Goal: Task Accomplishment & Management: Use online tool/utility

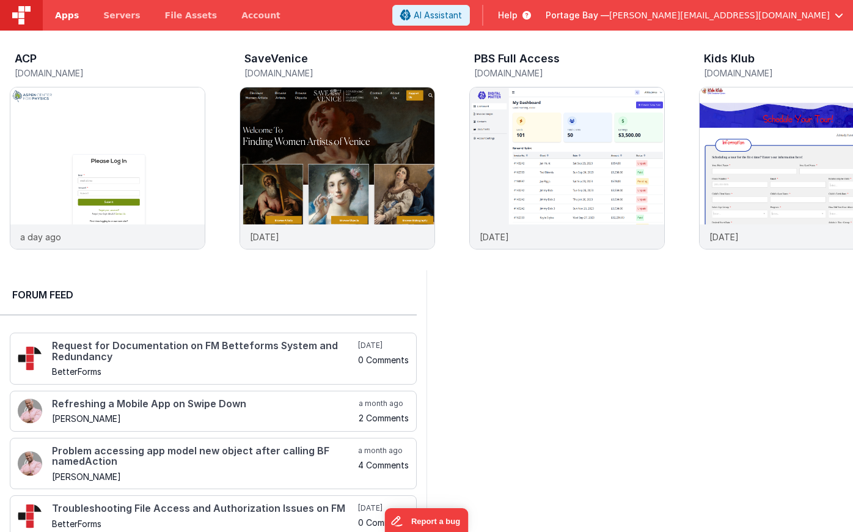
click at [57, 13] on span "Apps" at bounding box center [67, 15] width 24 height 12
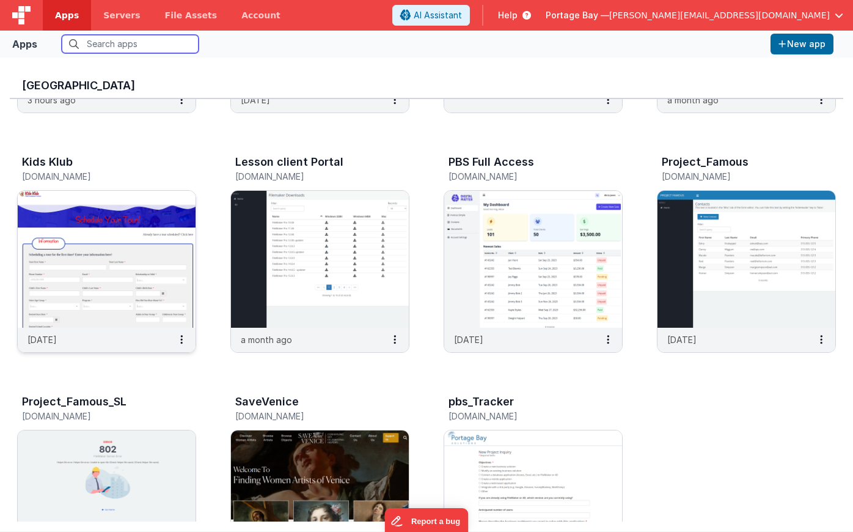
scroll to position [205, 0]
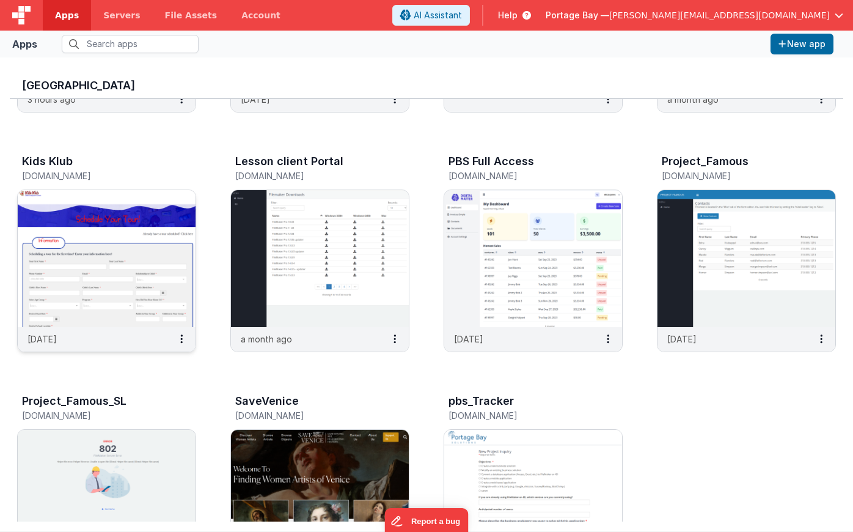
click at [112, 214] on img at bounding box center [107, 258] width 178 height 137
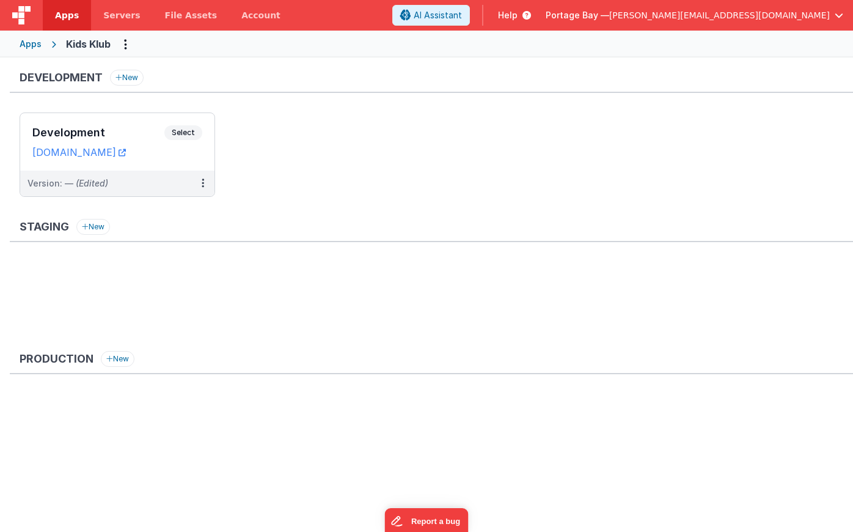
click at [67, 16] on span "Apps" at bounding box center [67, 15] width 24 height 12
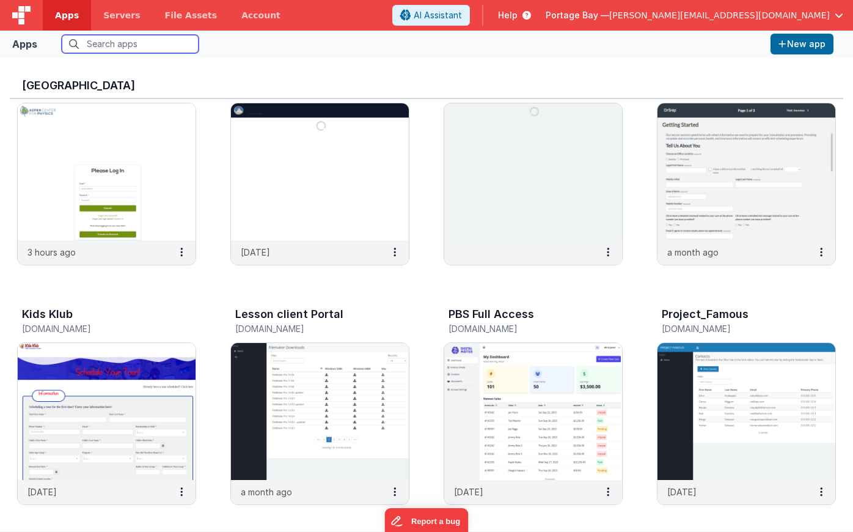
scroll to position [73, 0]
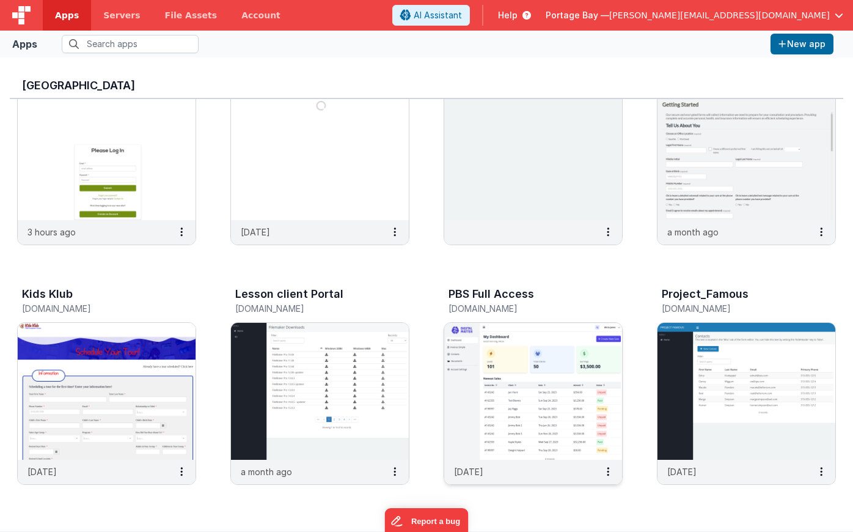
click at [567, 387] on img at bounding box center [533, 391] width 178 height 137
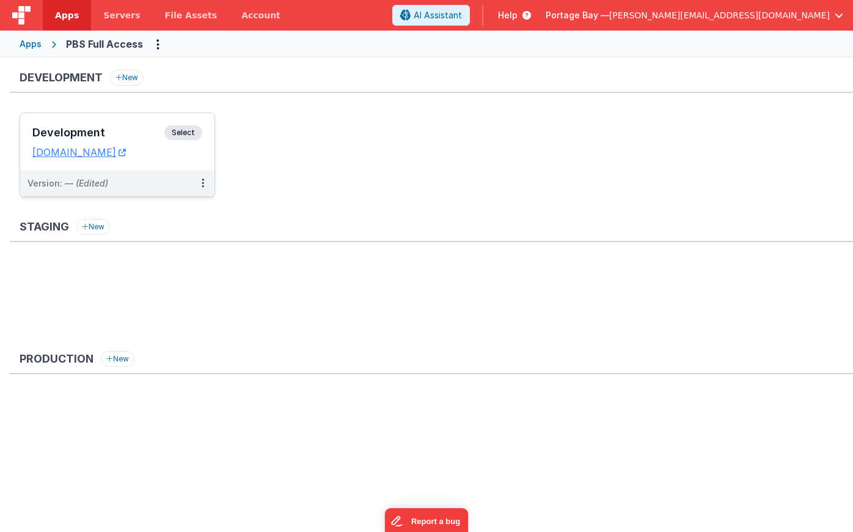
click at [183, 131] on span "Select" at bounding box center [183, 132] width 38 height 15
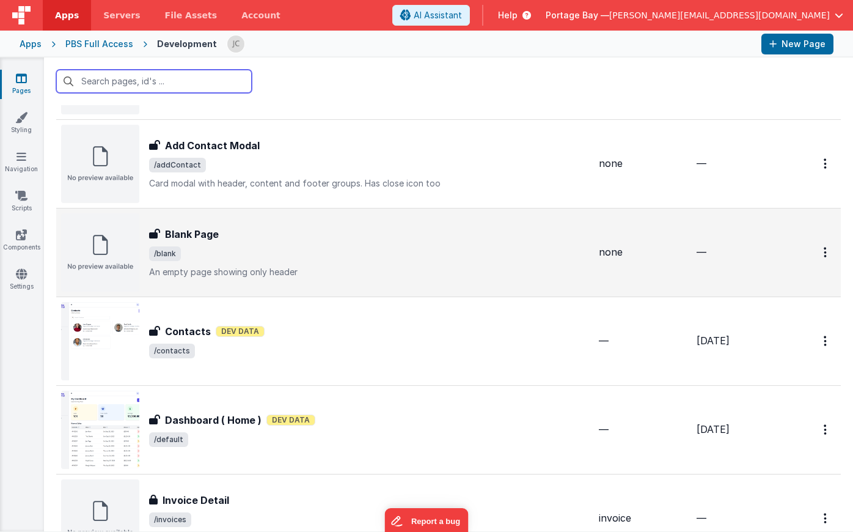
scroll to position [108, 0]
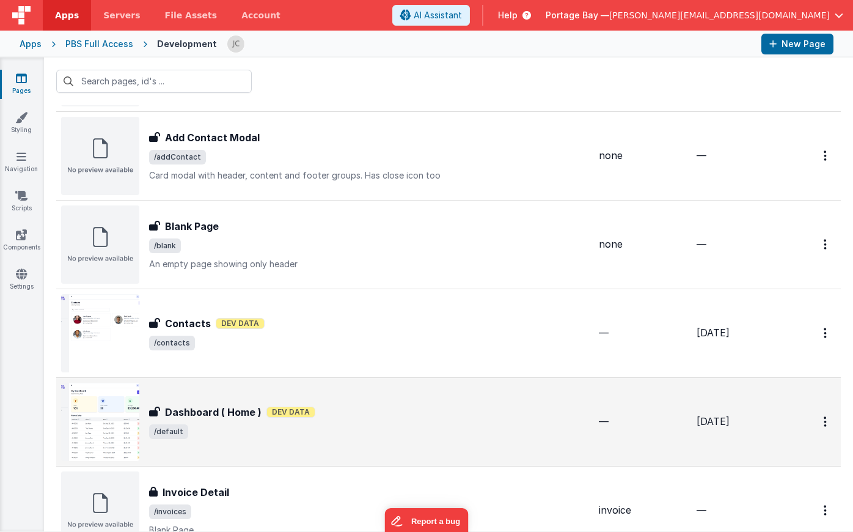
click at [391, 420] on div "Dashboard ( Home ) Dashboard ( Home ) Dev Data /default" at bounding box center [369, 422] width 440 height 34
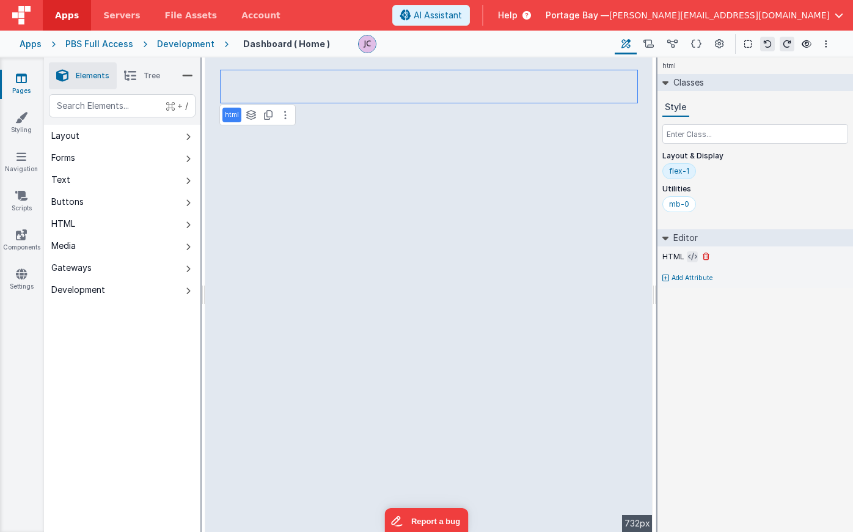
click at [691, 255] on icon at bounding box center [692, 257] width 9 height 10
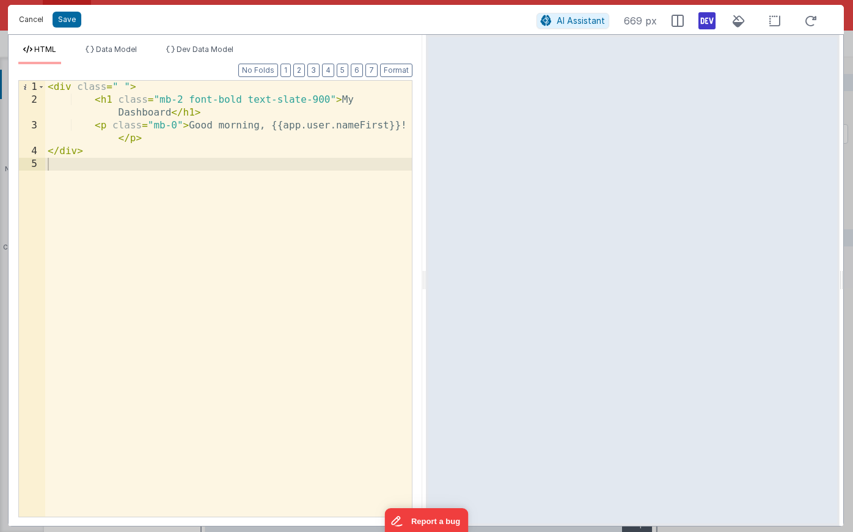
click at [17, 16] on button "Cancel" at bounding box center [31, 19] width 37 height 17
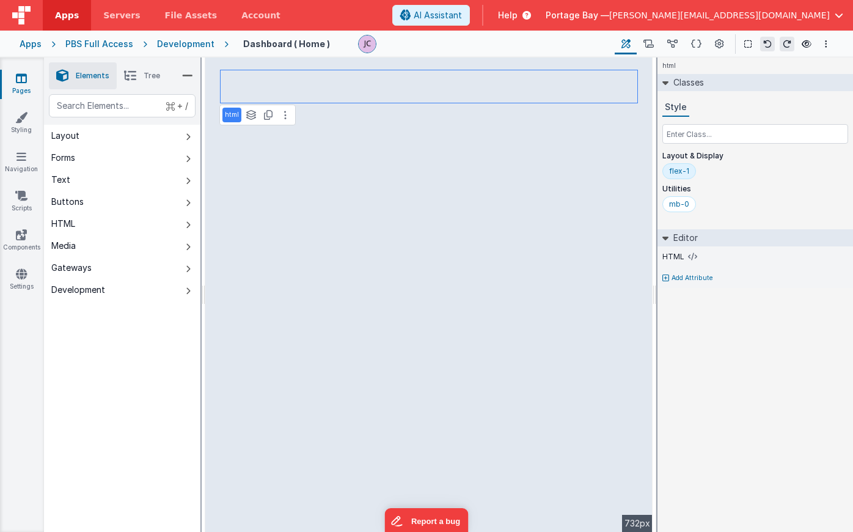
click at [64, 20] on span "Apps" at bounding box center [67, 15] width 24 height 12
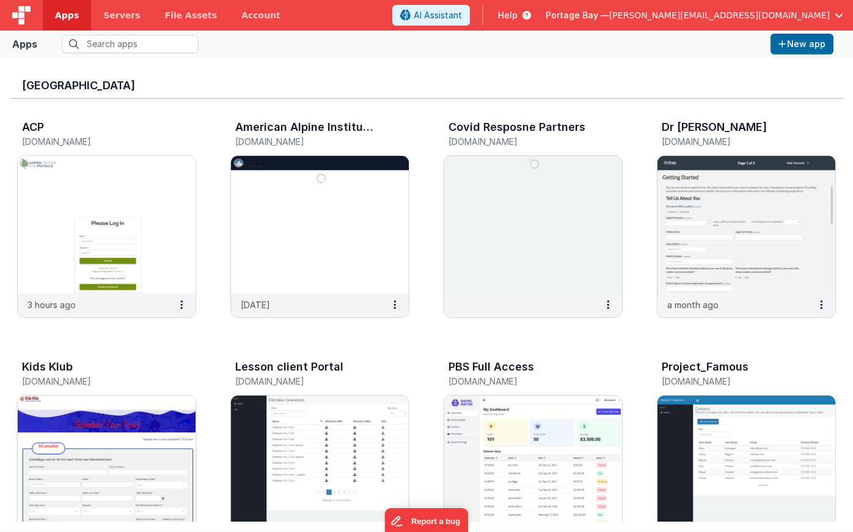
click at [125, 434] on img at bounding box center [107, 463] width 178 height 137
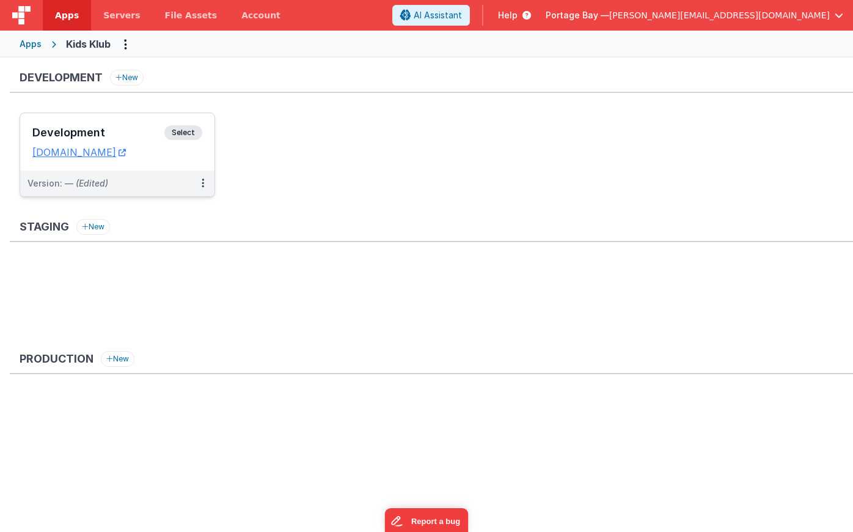
click at [191, 130] on span "Select" at bounding box center [183, 132] width 38 height 15
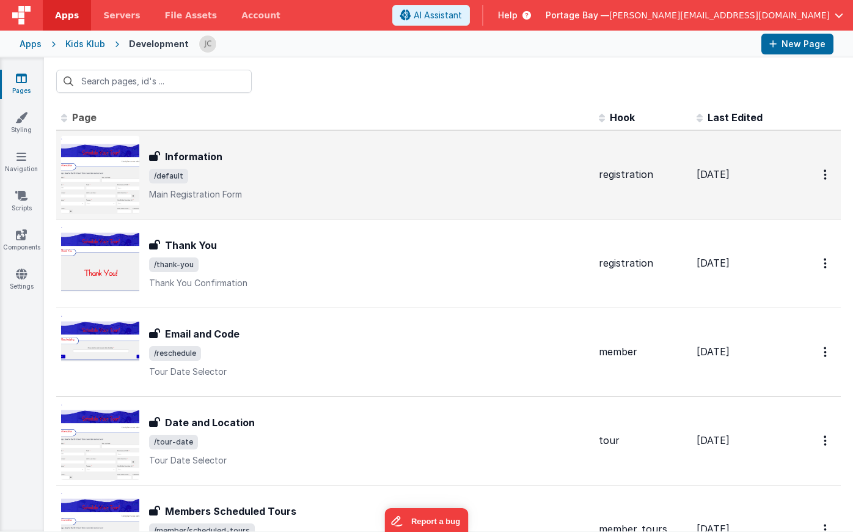
click at [293, 188] on p "Main Registration Form" at bounding box center [369, 194] width 440 height 12
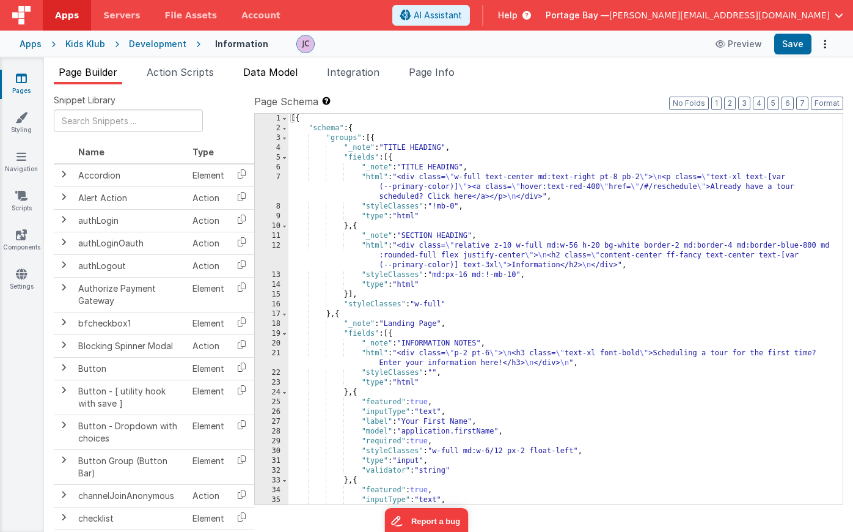
click at [278, 68] on span "Data Model" at bounding box center [270, 72] width 54 height 12
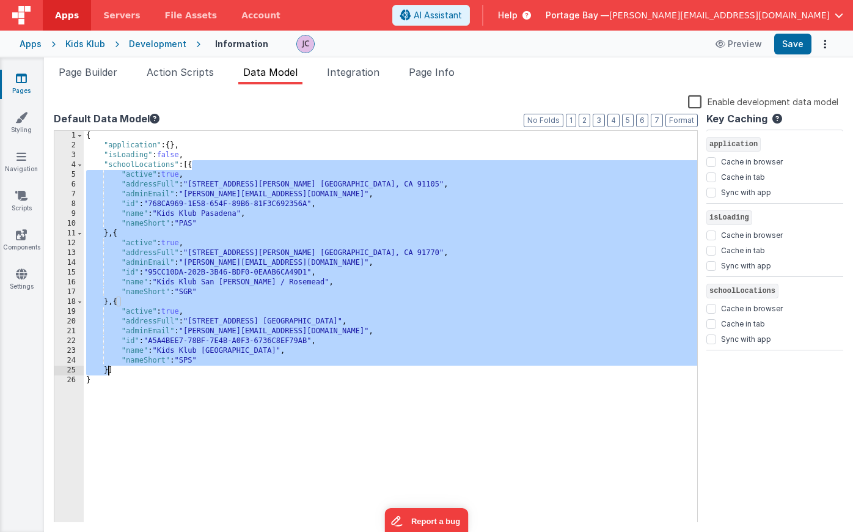
drag, startPoint x: 192, startPoint y: 165, endPoint x: 107, endPoint y: 368, distance: 219.9
click at [107, 368] on div "{ "application" : { } , "isLoading" : false , "schoolLocations" : [{ "active" :…" at bounding box center [391, 336] width 614 height 411
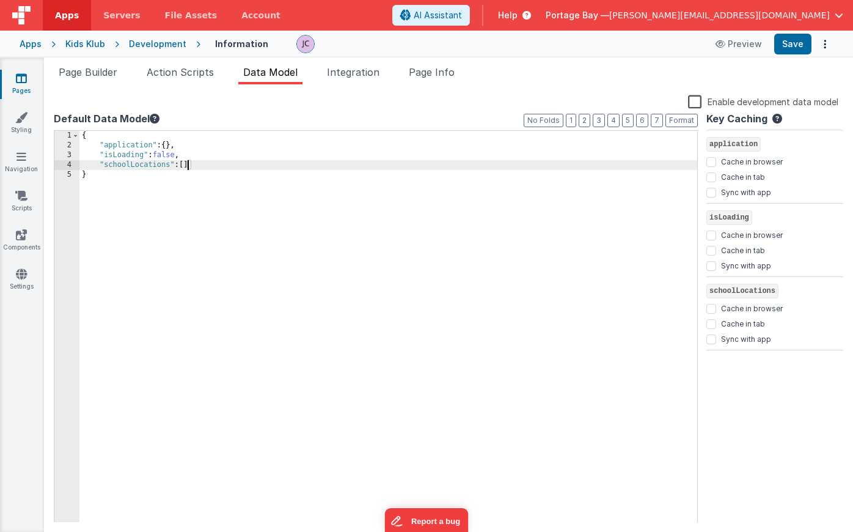
click at [200, 166] on div "{ "application" : { } , "isLoading" : false , "schoolLocations" : [ ] }" at bounding box center [388, 336] width 618 height 411
click at [444, 71] on span "Page Info" at bounding box center [432, 72] width 46 height 12
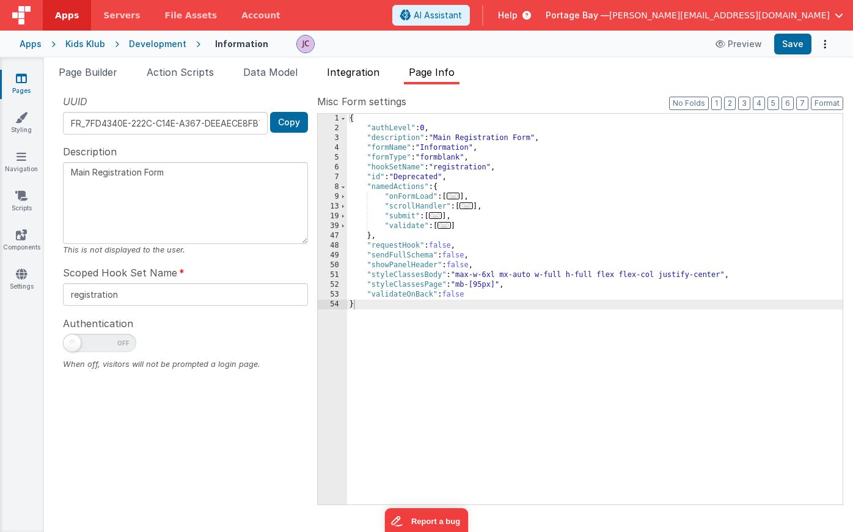
click at [367, 76] on span "Integration" at bounding box center [353, 72] width 53 height 12
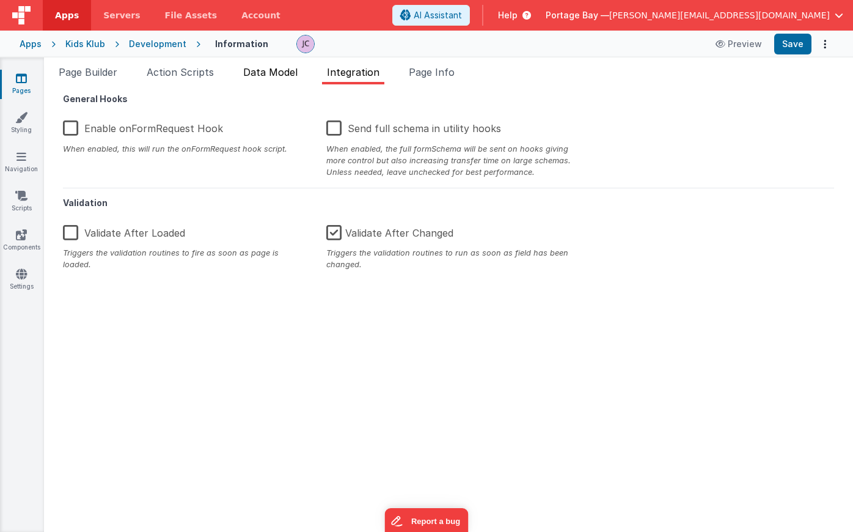
click at [273, 71] on span "Data Model" at bounding box center [270, 72] width 54 height 12
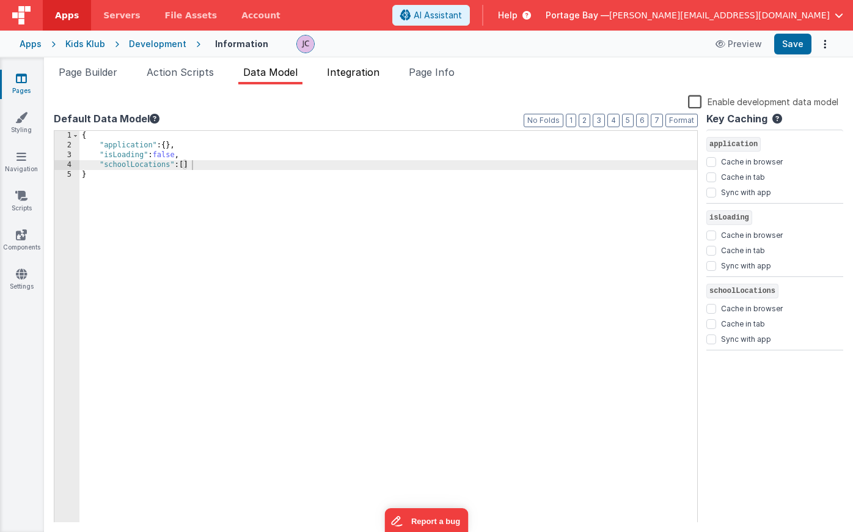
click at [353, 67] on span "Integration" at bounding box center [353, 72] width 53 height 12
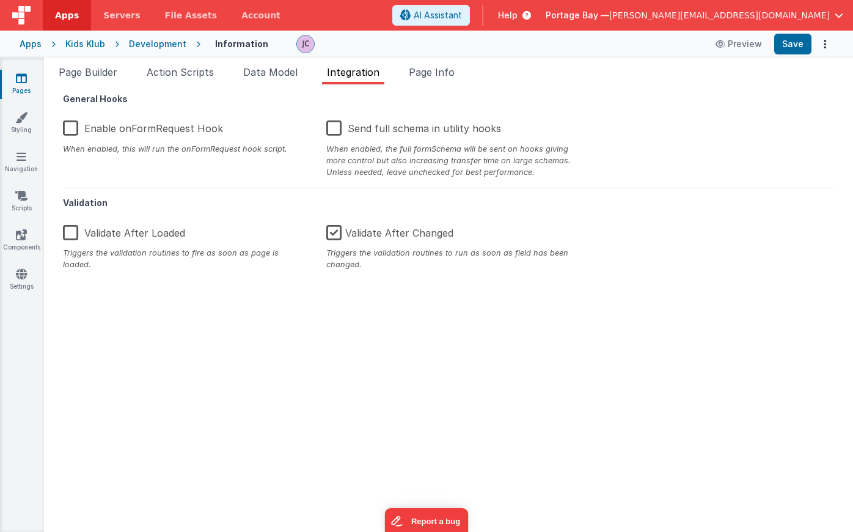
click at [67, 127] on label "Enable onFormRequest Hook" at bounding box center [143, 126] width 160 height 26
click at [0, 0] on input "Enable onFormRequest Hook" at bounding box center [0, 0] width 0 height 0
click at [273, 70] on span "Data Model" at bounding box center [270, 72] width 54 height 12
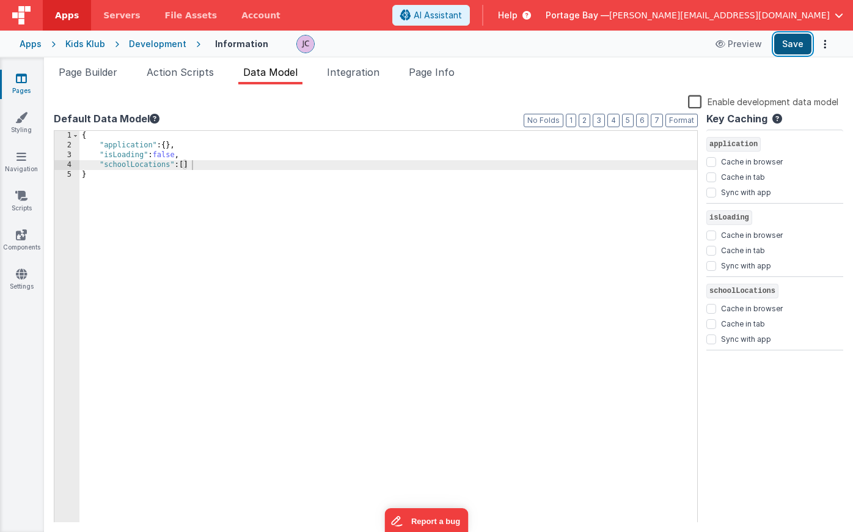
click at [795, 43] on button "Save" at bounding box center [792, 44] width 37 height 21
click at [350, 71] on span "Integration" at bounding box center [353, 72] width 53 height 12
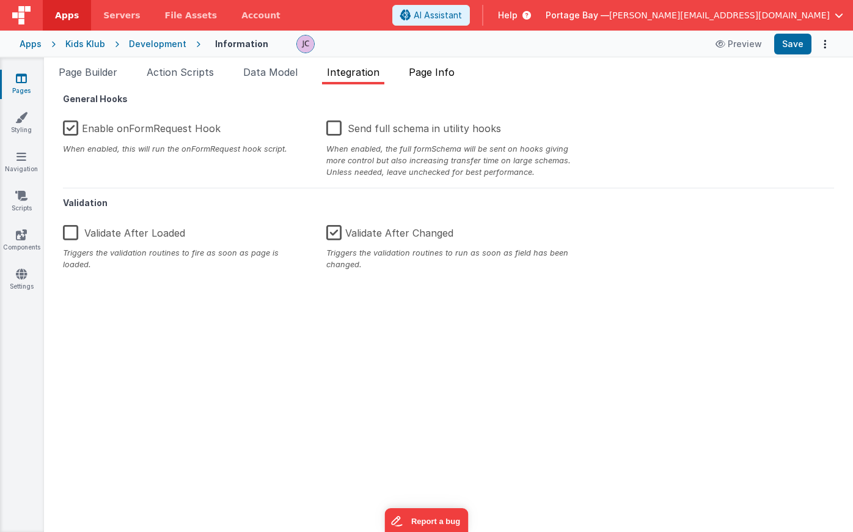
click at [452, 71] on span "Page Info" at bounding box center [432, 72] width 46 height 12
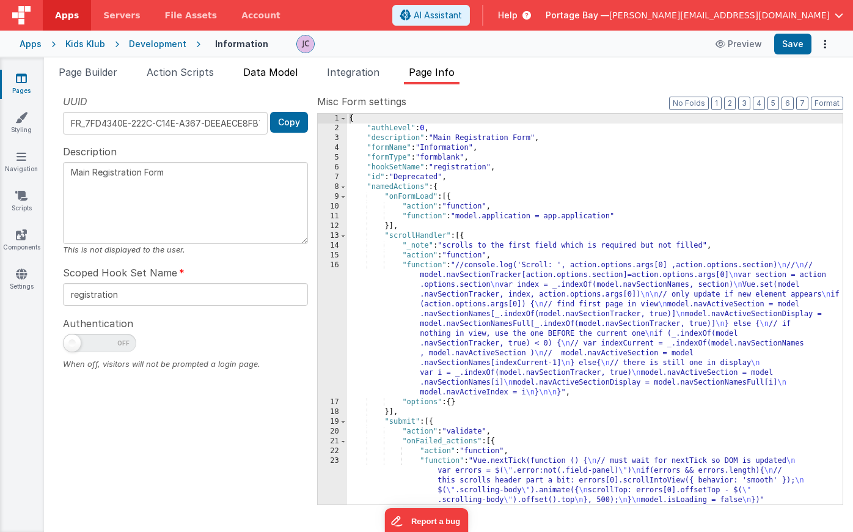
click at [255, 78] on span "Data Model" at bounding box center [270, 72] width 54 height 12
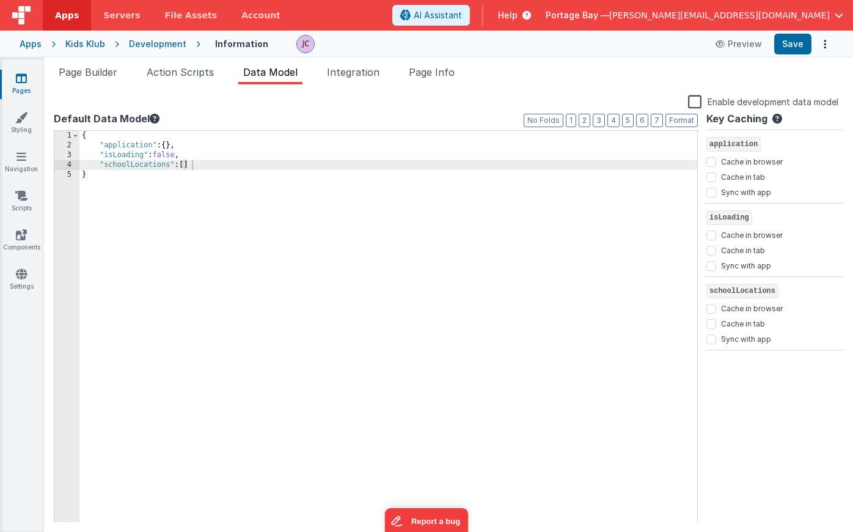
click at [210, 167] on div "{ "application" : { } , "isLoading" : false , "schoolLocations" : [ ] }" at bounding box center [388, 336] width 618 height 411
click at [82, 71] on span "Page Builder" at bounding box center [88, 72] width 59 height 12
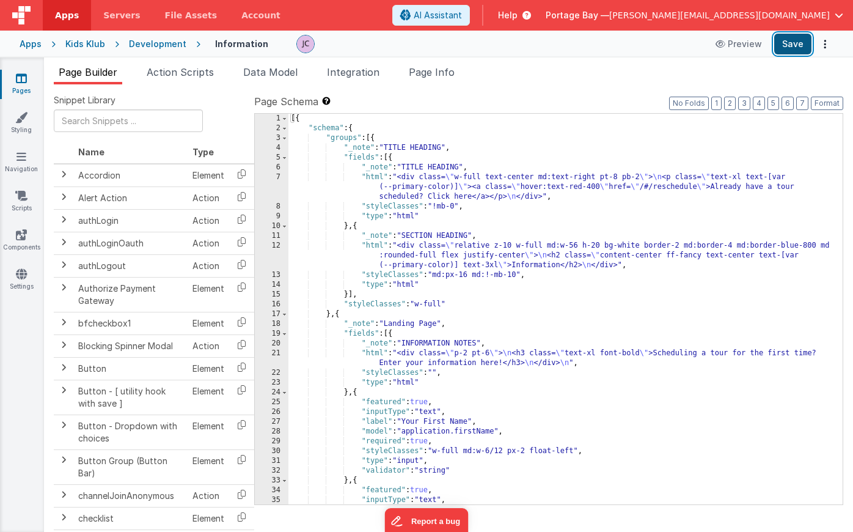
click at [793, 45] on button "Save" at bounding box center [792, 44] width 37 height 21
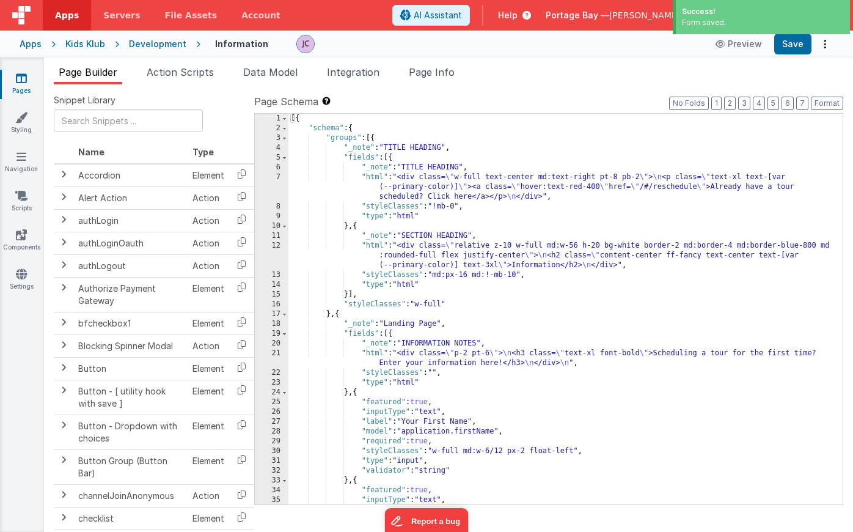
click at [156, 46] on div "Development" at bounding box center [157, 44] width 57 height 12
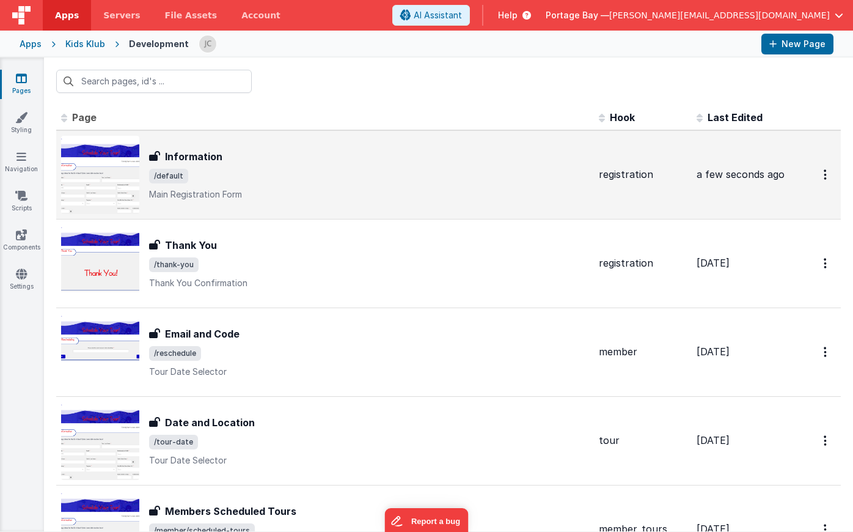
click at [274, 171] on span "/default" at bounding box center [369, 176] width 440 height 15
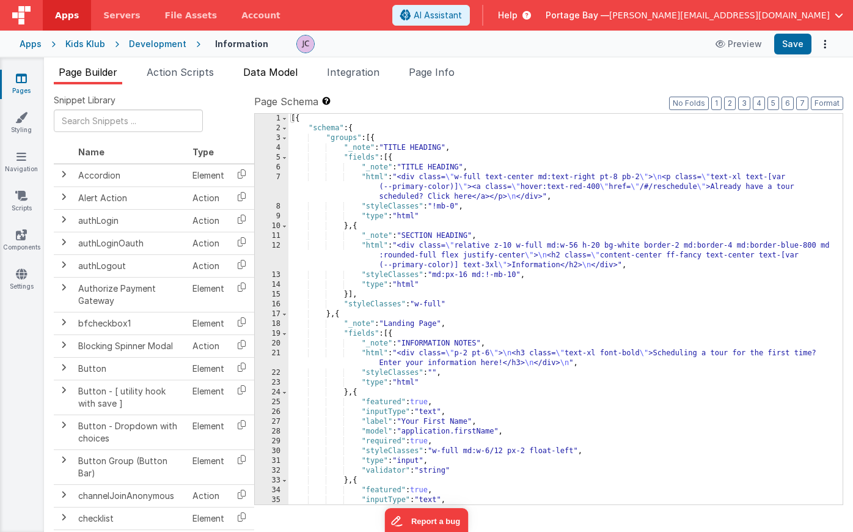
click at [268, 71] on span "Data Model" at bounding box center [270, 72] width 54 height 12
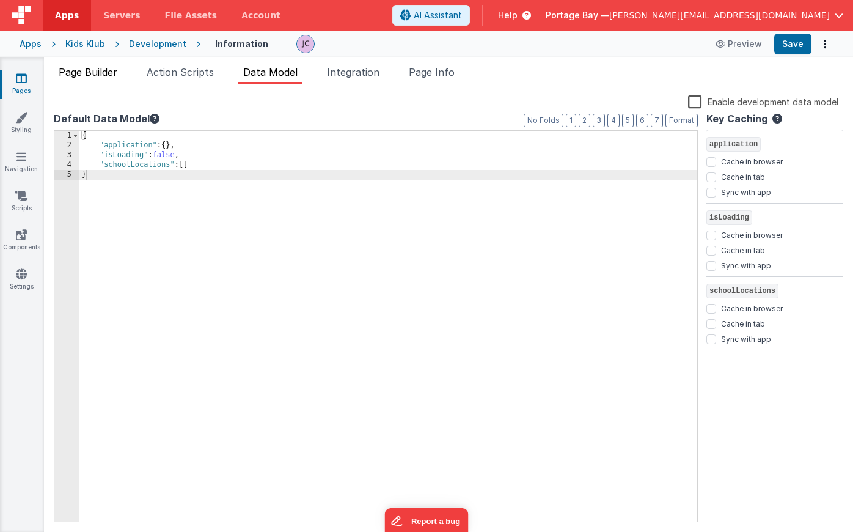
click at [75, 65] on li "Page Builder" at bounding box center [88, 75] width 68 height 20
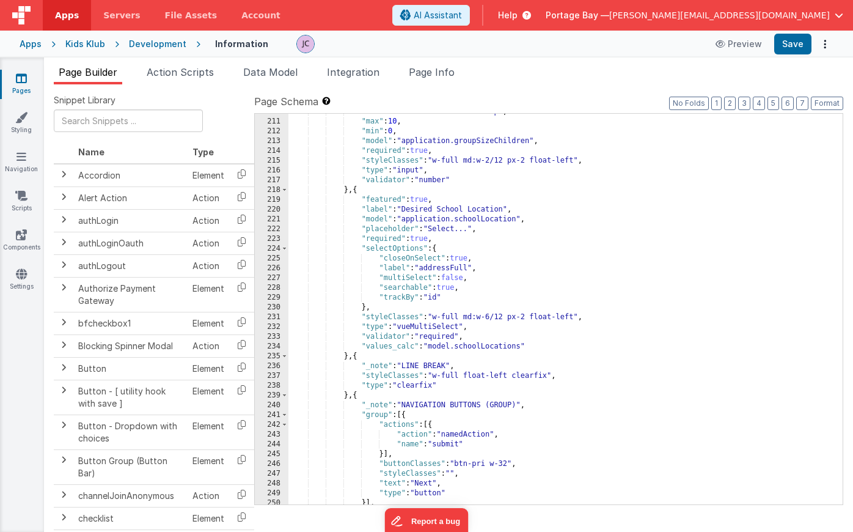
scroll to position [2109, 0]
